Goal: Information Seeking & Learning: Stay updated

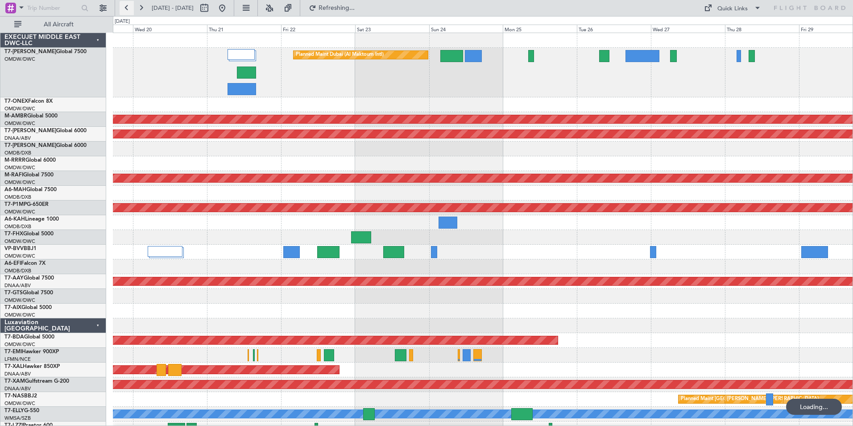
click at [124, 11] on button at bounding box center [127, 8] width 14 height 14
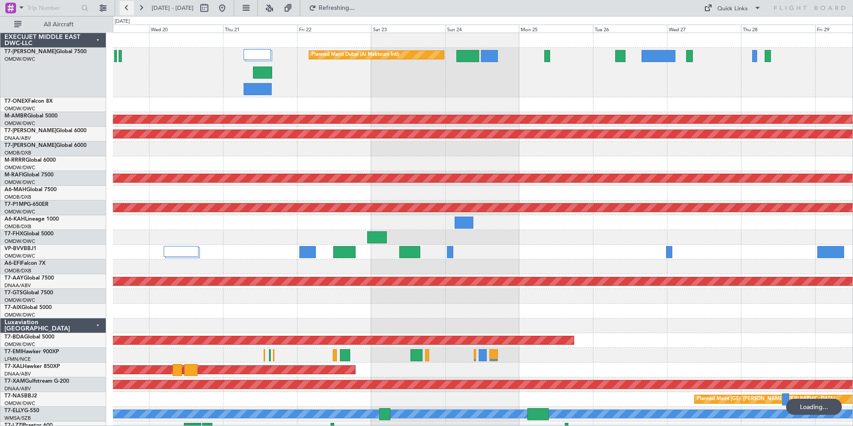
click at [124, 11] on button at bounding box center [127, 8] width 14 height 14
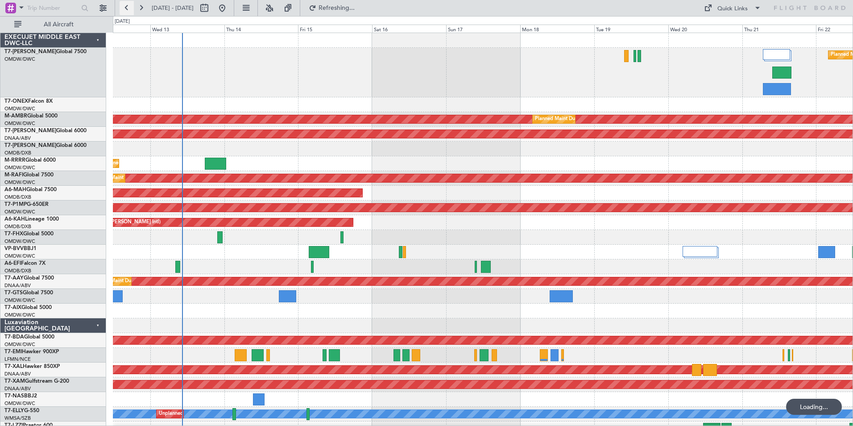
click at [124, 11] on button at bounding box center [127, 8] width 14 height 14
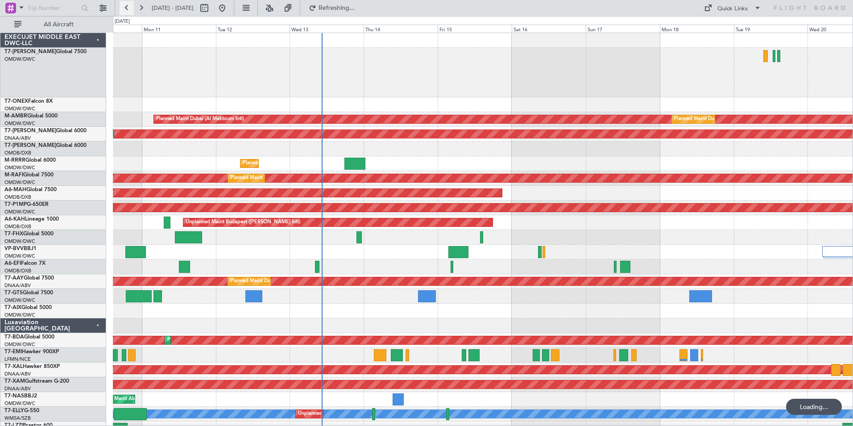
click at [124, 11] on button at bounding box center [127, 8] width 14 height 14
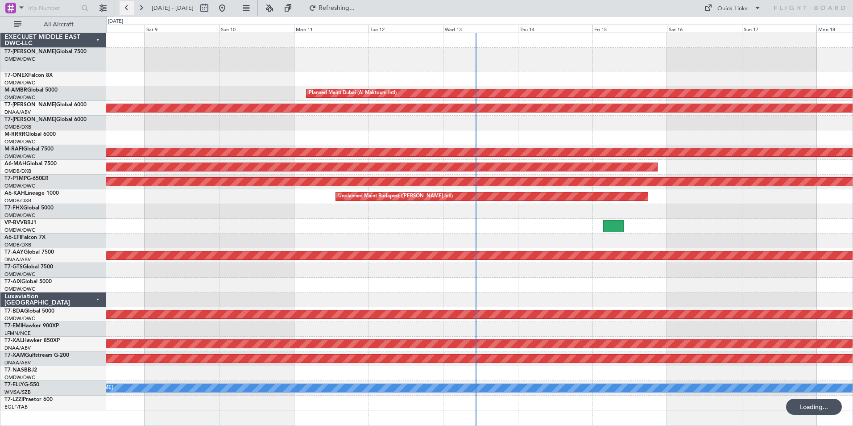
click at [124, 11] on button at bounding box center [127, 8] width 14 height 14
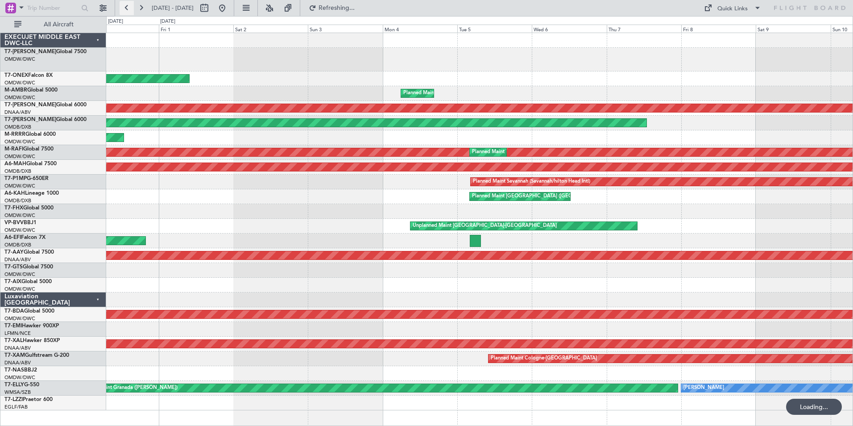
click at [124, 11] on button at bounding box center [127, 8] width 14 height 14
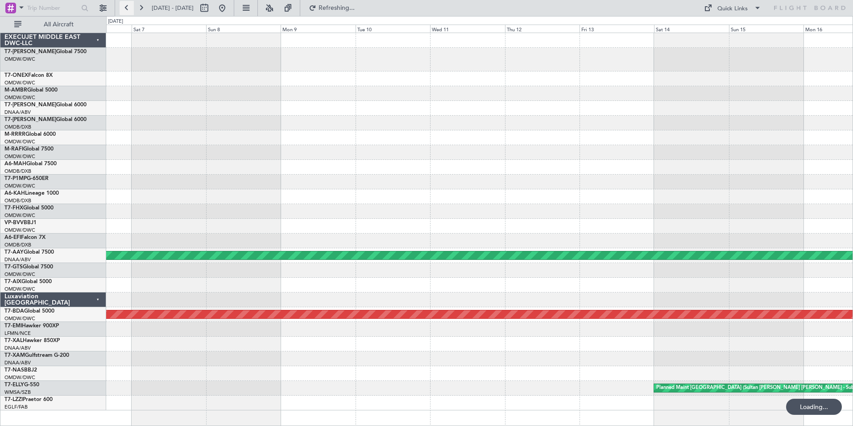
click at [124, 11] on button at bounding box center [127, 8] width 14 height 14
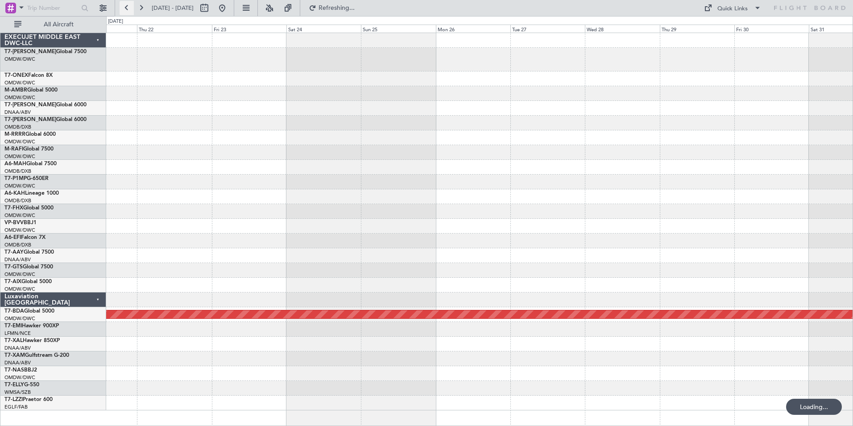
click at [124, 11] on button at bounding box center [127, 8] width 14 height 14
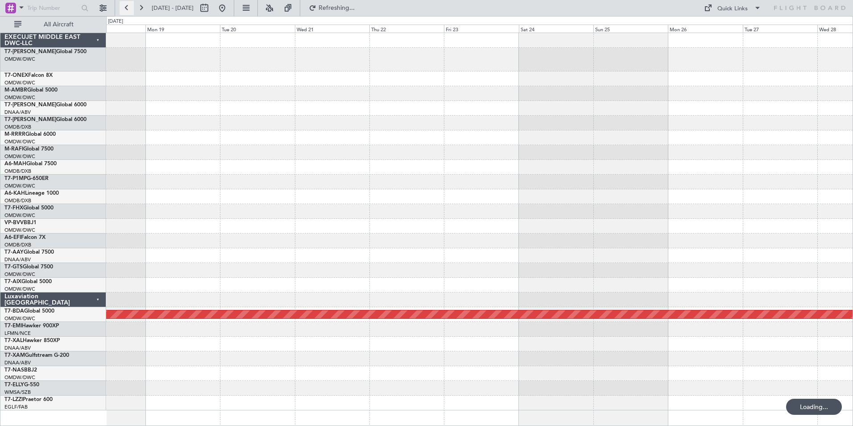
click at [124, 11] on button at bounding box center [127, 8] width 14 height 14
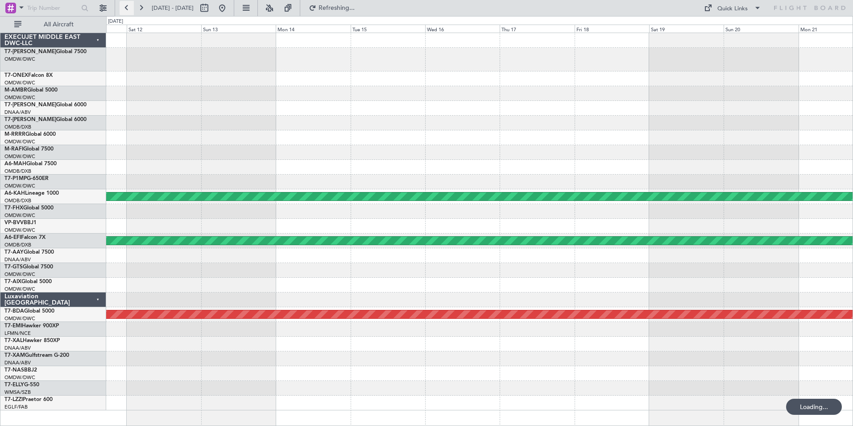
click at [124, 11] on button at bounding box center [127, 8] width 14 height 14
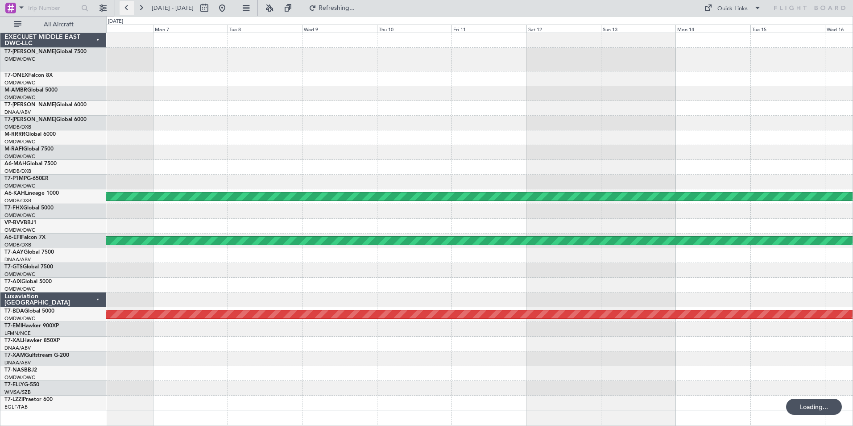
click at [124, 11] on button at bounding box center [127, 8] width 14 height 14
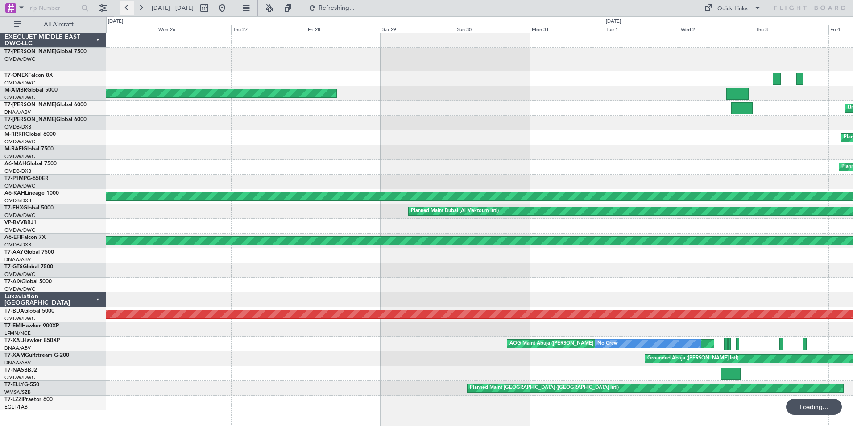
click at [124, 11] on button at bounding box center [127, 8] width 14 height 14
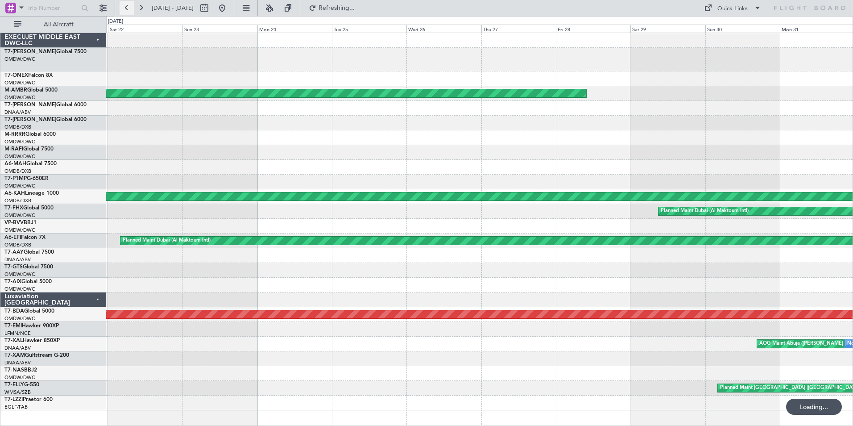
click at [124, 11] on button at bounding box center [127, 8] width 14 height 14
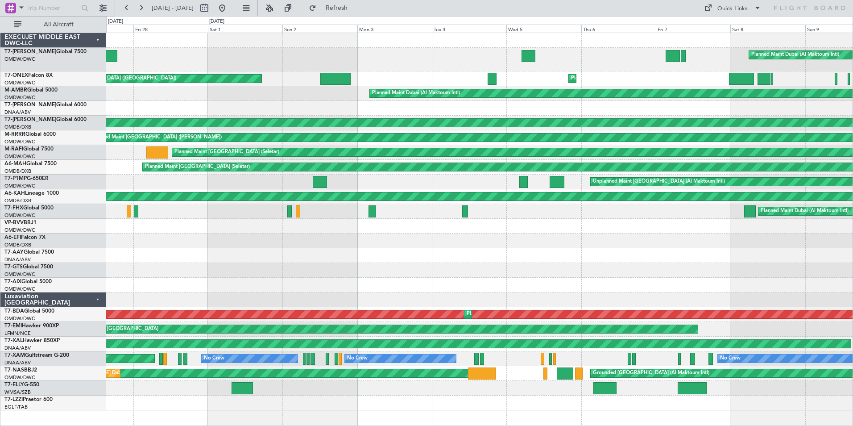
click at [419, 230] on div "Planned Maint Dubai (Al Maktoum Intl) Planned Maint [US_STATE] ([US_STATE][GEOG…" at bounding box center [479, 221] width 747 height 377
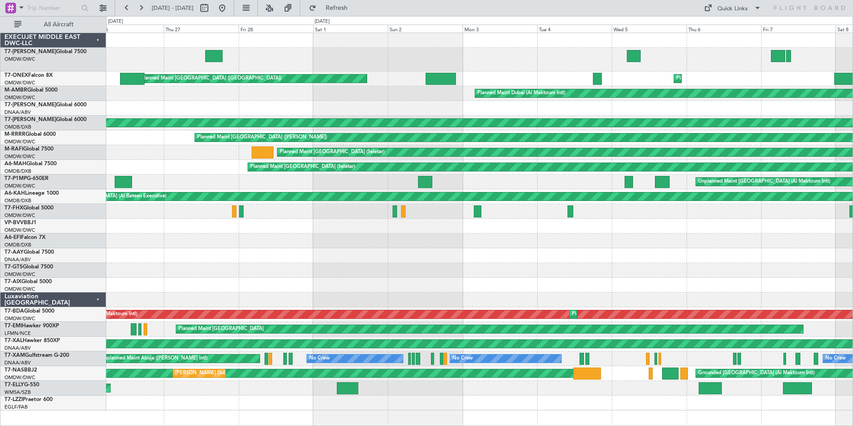
click at [301, 224] on div "Planned Maint Dubai (Al Maktoum Intl) Planned Maint [US_STATE] ([US_STATE][GEOG…" at bounding box center [479, 221] width 747 height 377
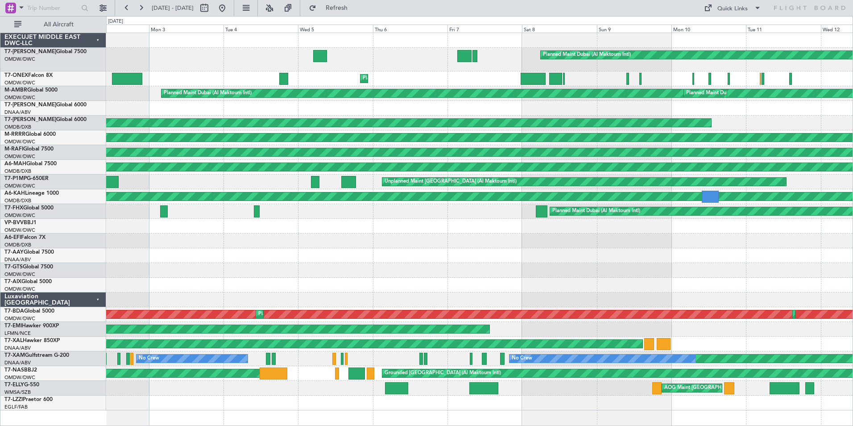
click at [271, 255] on div at bounding box center [479, 255] width 747 height 15
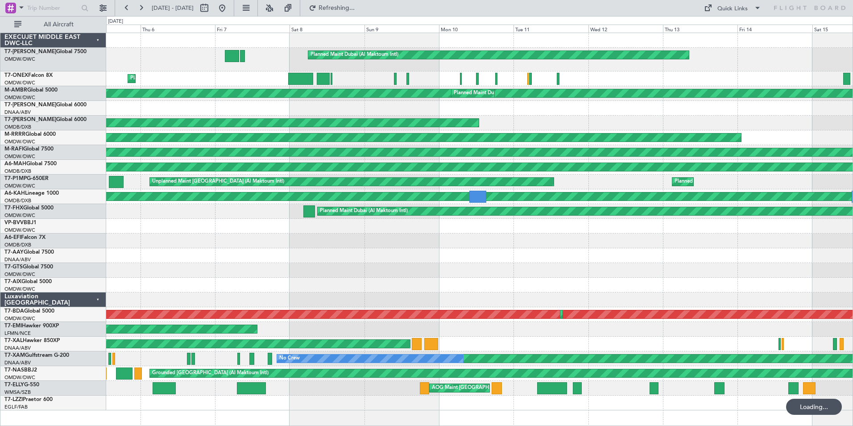
click at [434, 243] on div at bounding box center [479, 240] width 747 height 15
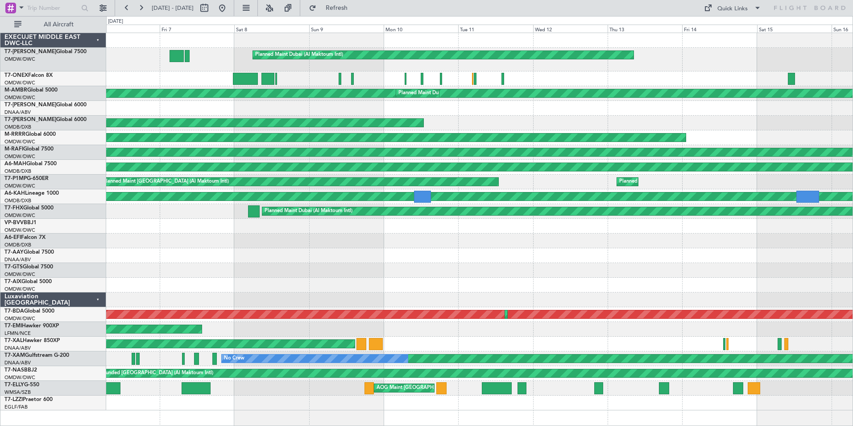
click at [516, 239] on div "Planned Maint Dubai (Al Maktoum Intl) Planned Maint [US_STATE] ([US_STATE][GEOG…" at bounding box center [479, 221] width 747 height 377
click at [125, 211] on div "Planned Maint Dubai (Al Maktoum Intl)" at bounding box center [479, 211] width 747 height 15
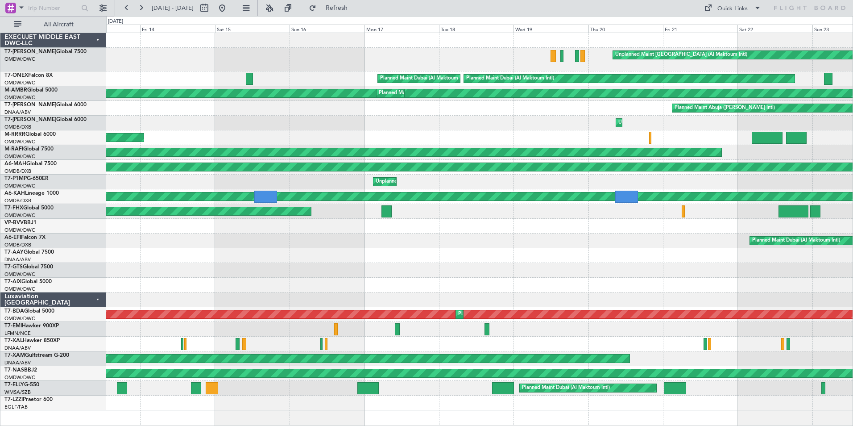
click at [150, 283] on div "Unplanned Maint [GEOGRAPHIC_DATA] (Al Maktoum Intl) Planned Maint [GEOGRAPHIC_D…" at bounding box center [479, 221] width 747 height 377
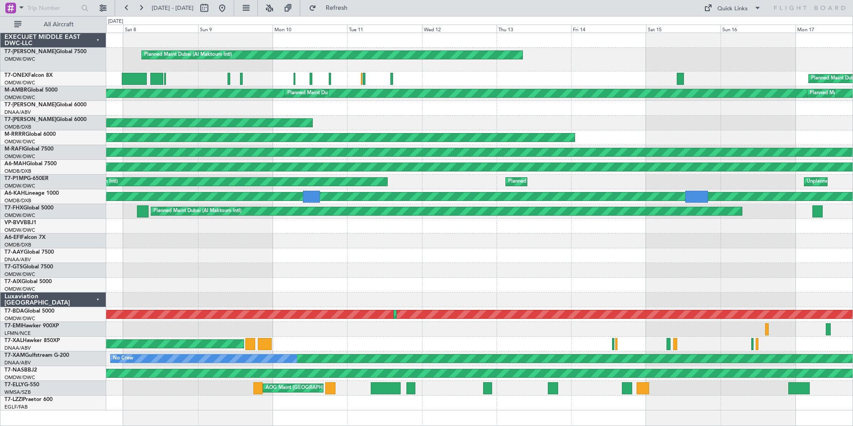
click at [567, 259] on div "Planned Maint Dubai (Al Maktoum Intl) Planned Maint [GEOGRAPHIC_DATA] (Al Makto…" at bounding box center [479, 221] width 747 height 377
click at [456, 164] on div "Planned Maint [GEOGRAPHIC_DATA] (Seletar)" at bounding box center [493, 167] width 1916 height 8
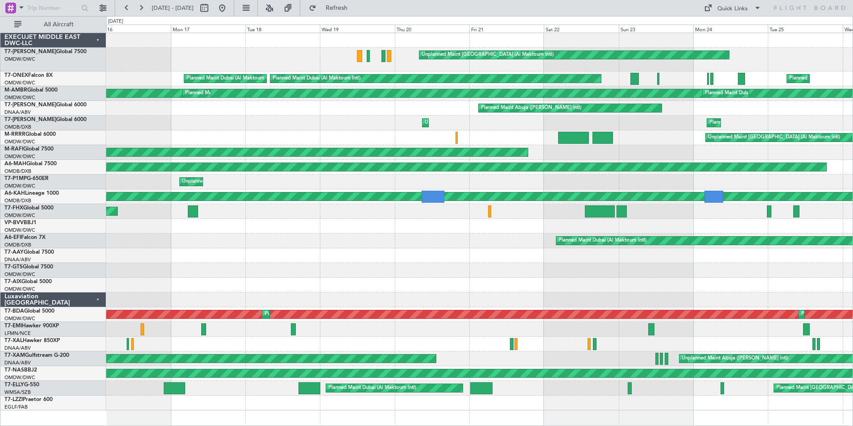
click at [0, 253] on html "[DATE] - [DATE] Refresh Quick Links All Aircraft Unplanned Maint [GEOGRAPHIC_DA…" at bounding box center [426, 213] width 853 height 426
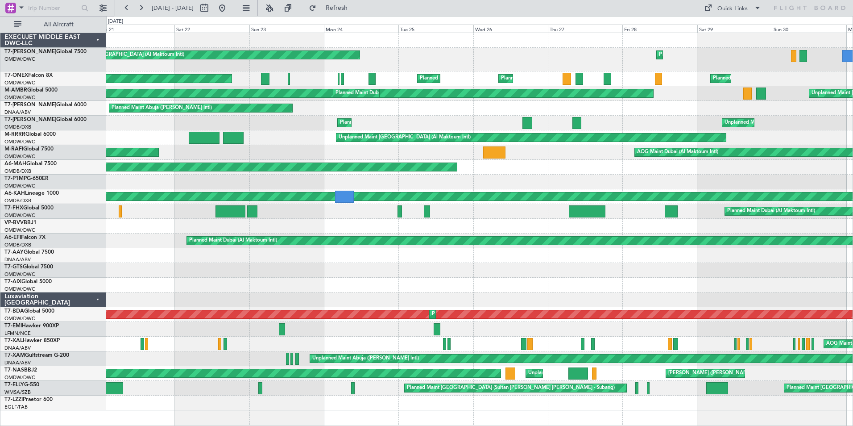
click at [245, 291] on div "Unplanned Maint [GEOGRAPHIC_DATA] (Al Maktoum Intl) Planned Maint [GEOGRAPHIC_D…" at bounding box center [479, 221] width 747 height 377
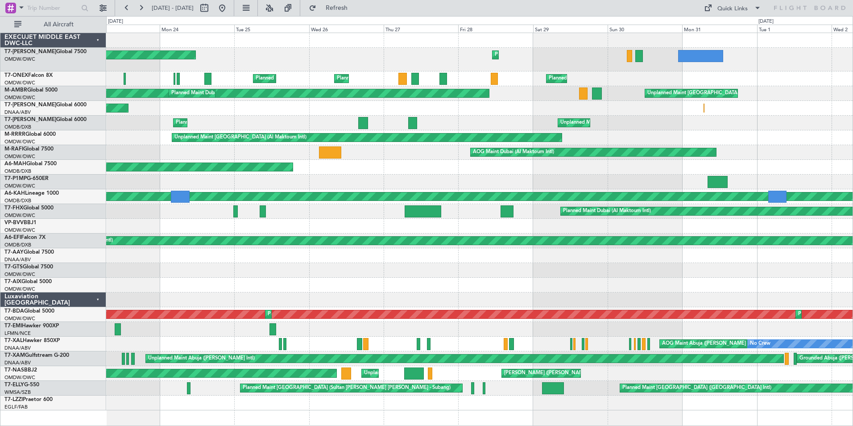
click at [499, 296] on div "Unplanned Maint [GEOGRAPHIC_DATA] (Al Maktoum Intl) Planned Maint [GEOGRAPHIC_D…" at bounding box center [479, 221] width 747 height 377
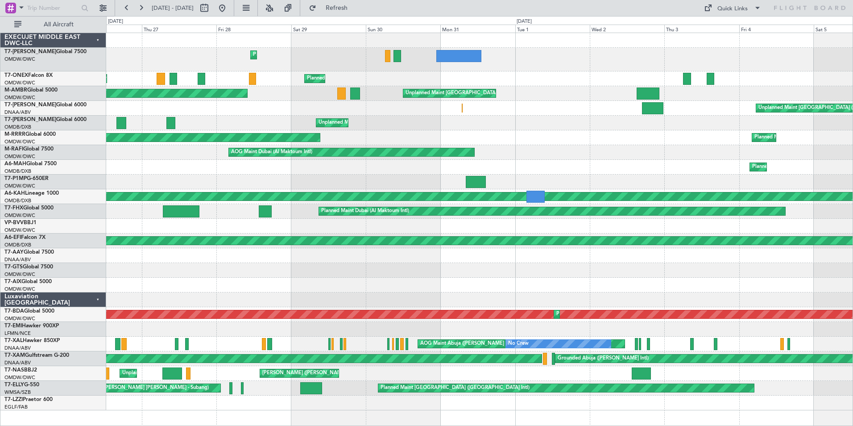
click at [388, 225] on div "Planned Maint Dubai (Al Maktoum Intl) Unplanned Maint [GEOGRAPHIC_DATA] (Al Mak…" at bounding box center [479, 221] width 747 height 377
